Goal: Task Accomplishment & Management: Manage account settings

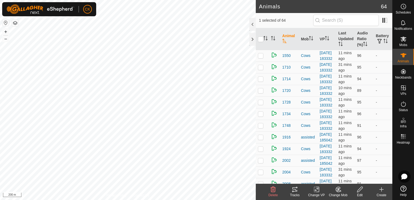
click at [295, 188] on icon at bounding box center [295, 189] width 7 height 7
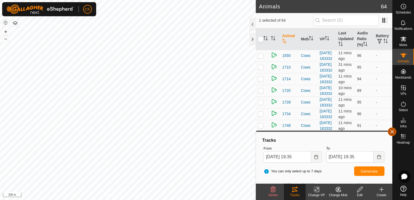
click at [391, 133] on button "button" at bounding box center [392, 131] width 9 height 9
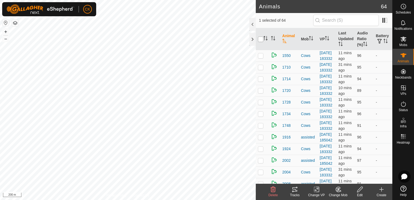
click at [260, 41] on input "checkbox" at bounding box center [260, 39] width 5 height 5
checkbox input "true"
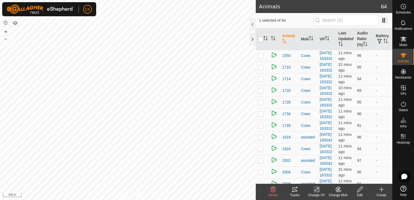
checkbox input "true"
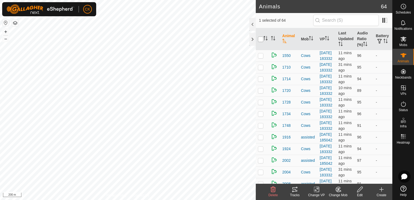
checkbox input "true"
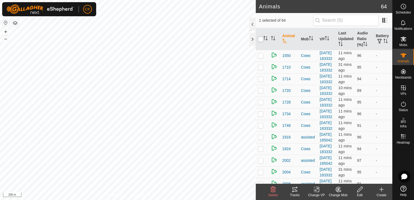
checkbox input "true"
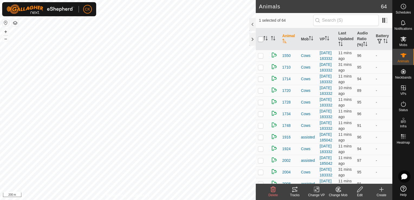
checkbox input "true"
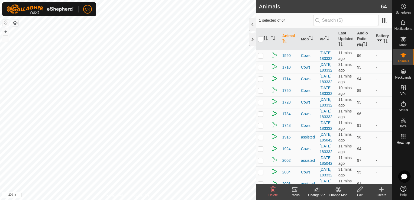
checkbox input "true"
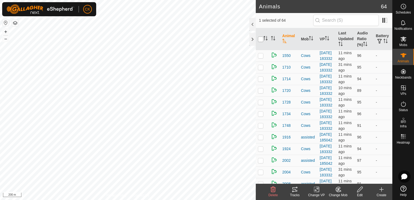
checkbox input "true"
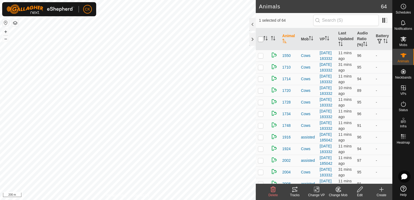
checkbox input "true"
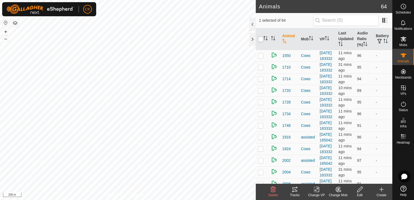
checkbox input "true"
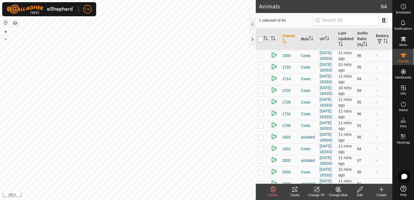
checkbox input "true"
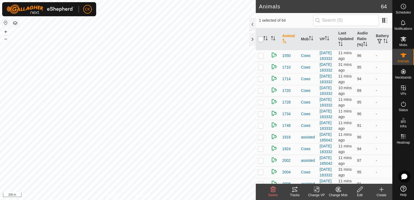
checkbox input "true"
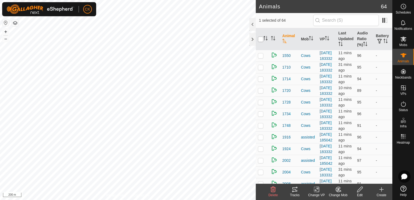
checkbox input "true"
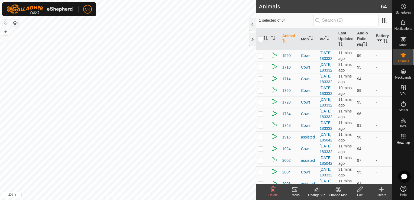
checkbox input "true"
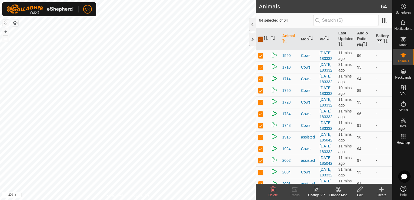
click at [260, 41] on input "checkbox" at bounding box center [260, 39] width 5 height 5
checkbox input "false"
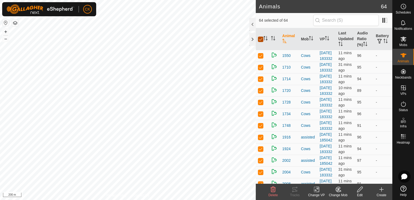
checkbox input "false"
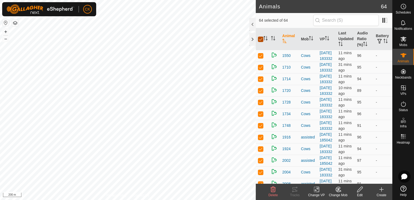
checkbox input "false"
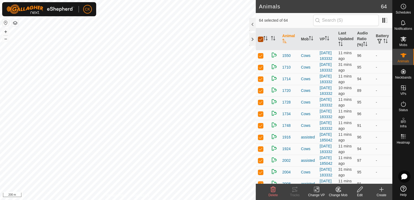
checkbox input "false"
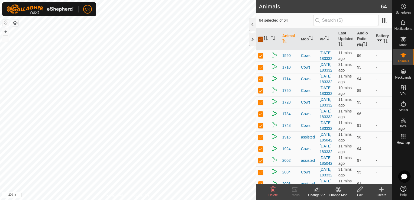
checkbox input "false"
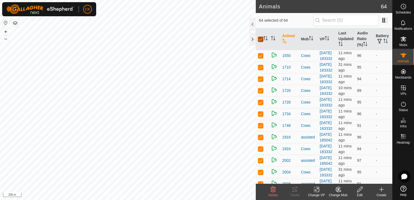
checkbox input "false"
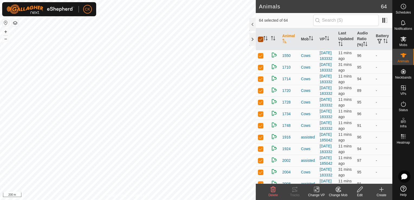
checkbox input "false"
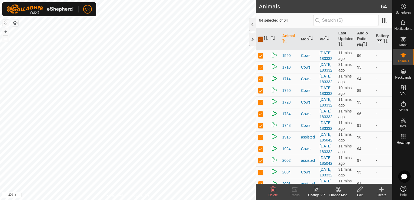
checkbox input "false"
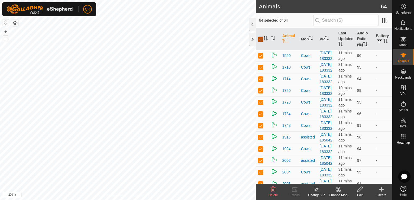
checkbox input "false"
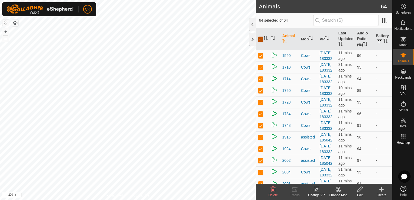
checkbox input "false"
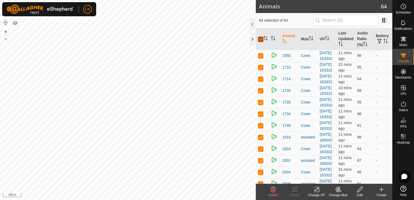
checkbox input "false"
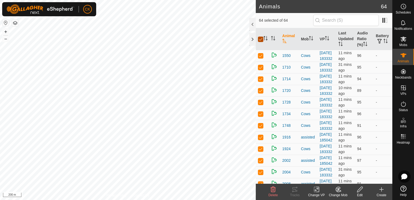
checkbox input "false"
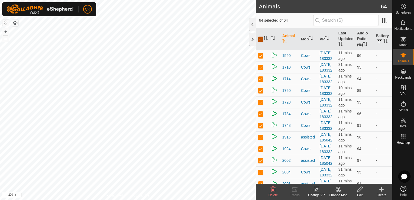
checkbox input "false"
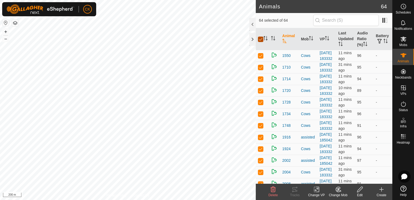
checkbox input "false"
